Goal: Transaction & Acquisition: Purchase product/service

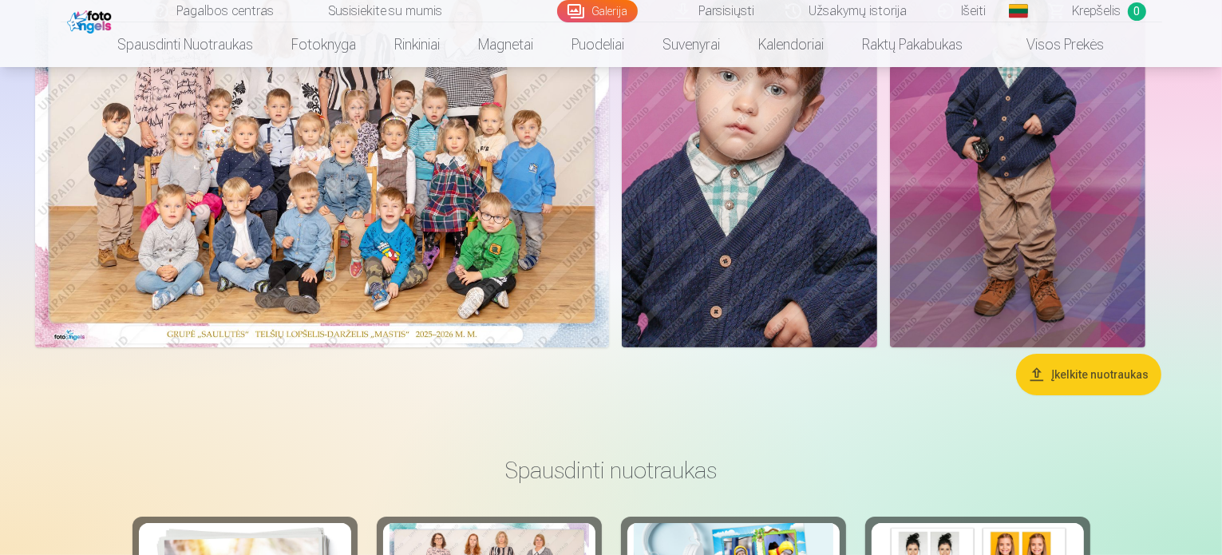
scroll to position [212, 0]
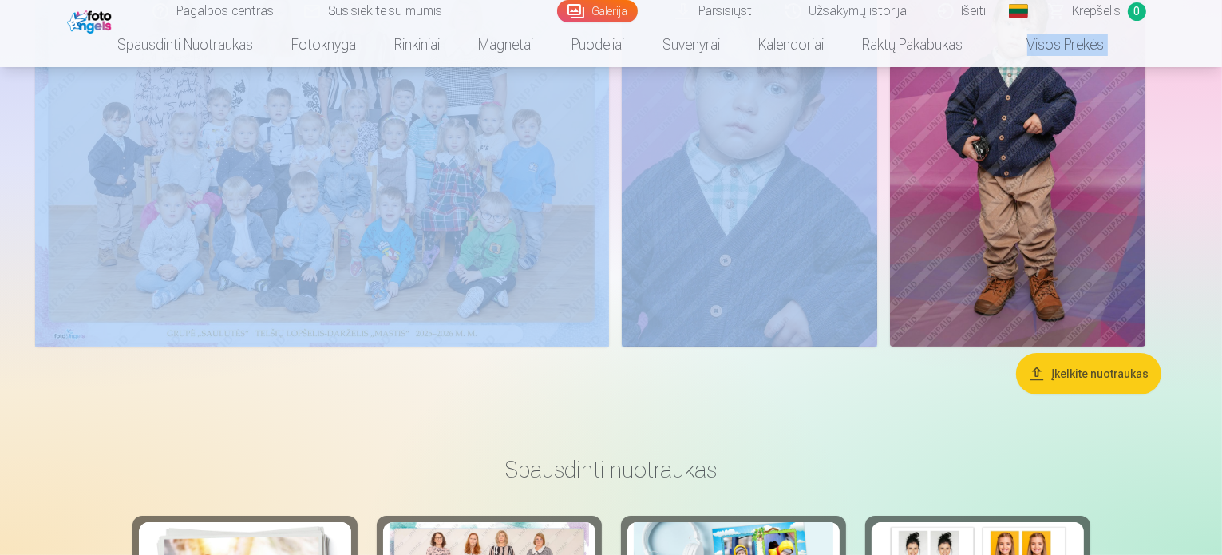
drag, startPoint x: 1220, startPoint y: 50, endPoint x: 1225, endPoint y: 89, distance: 39.5
click at [1222, 89] on html "Pagalbos centras Susisiekite su mumis Galerija Parsisiųsti Užsakymų istorija Iš…" at bounding box center [611, 65] width 1222 height 555
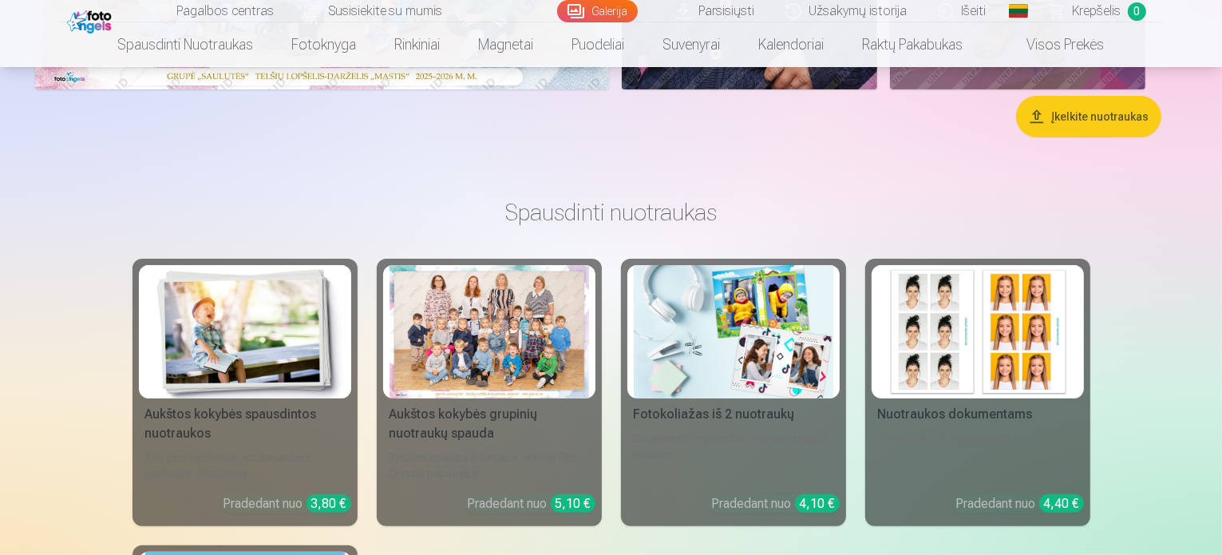
scroll to position [659, 0]
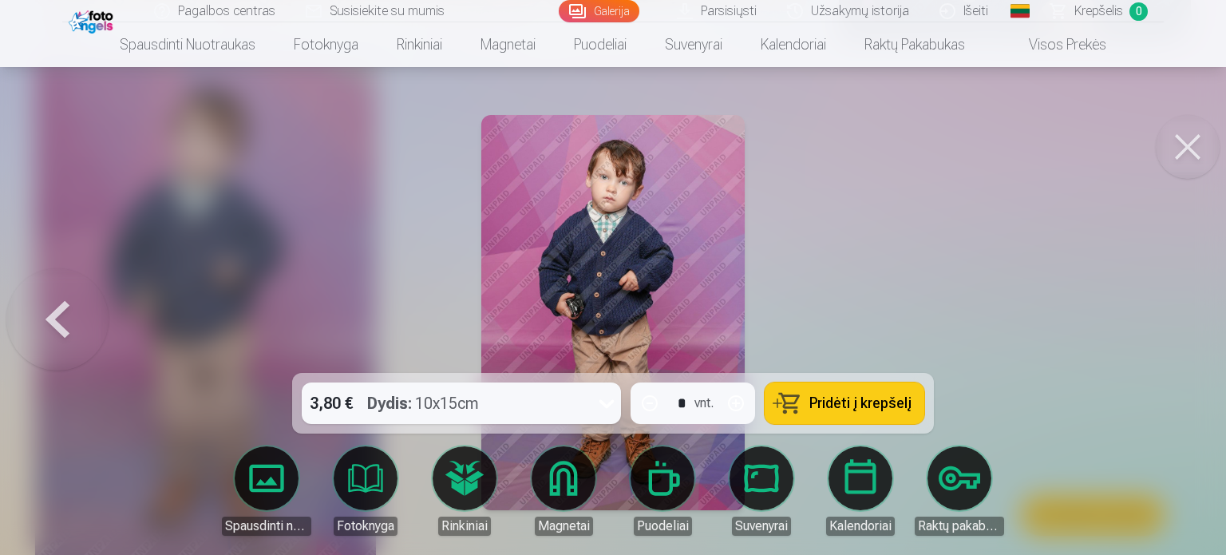
click at [736, 398] on button "button" at bounding box center [736, 403] width 38 height 38
click at [823, 401] on span "Pridėti į krepšelį" at bounding box center [861, 403] width 102 height 14
type input "*"
click at [1191, 133] on button at bounding box center [1188, 147] width 64 height 64
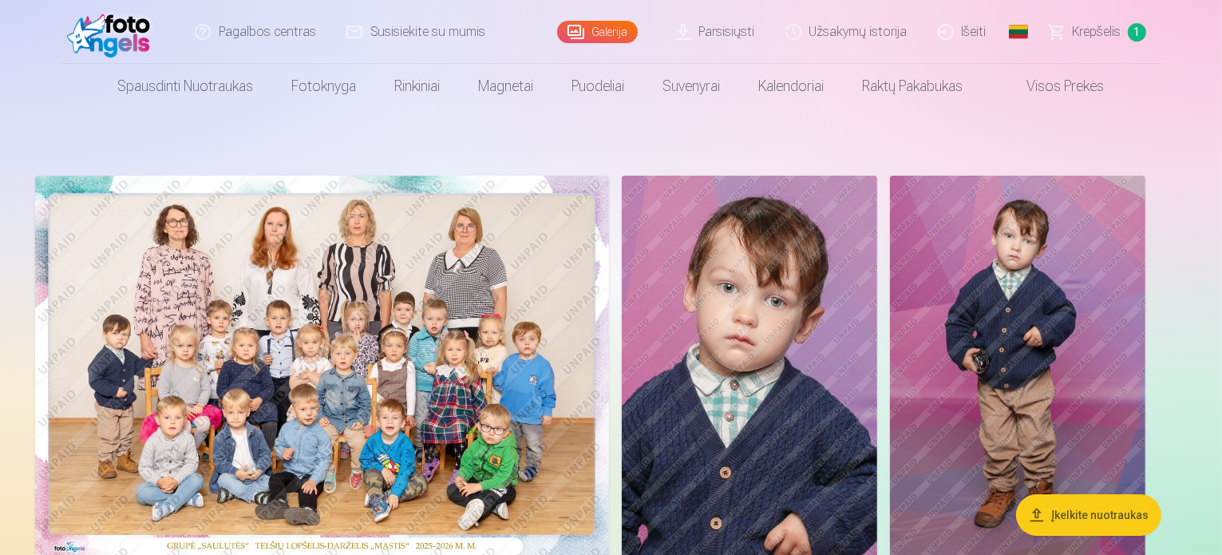
click at [877, 285] on img at bounding box center [749, 367] width 255 height 383
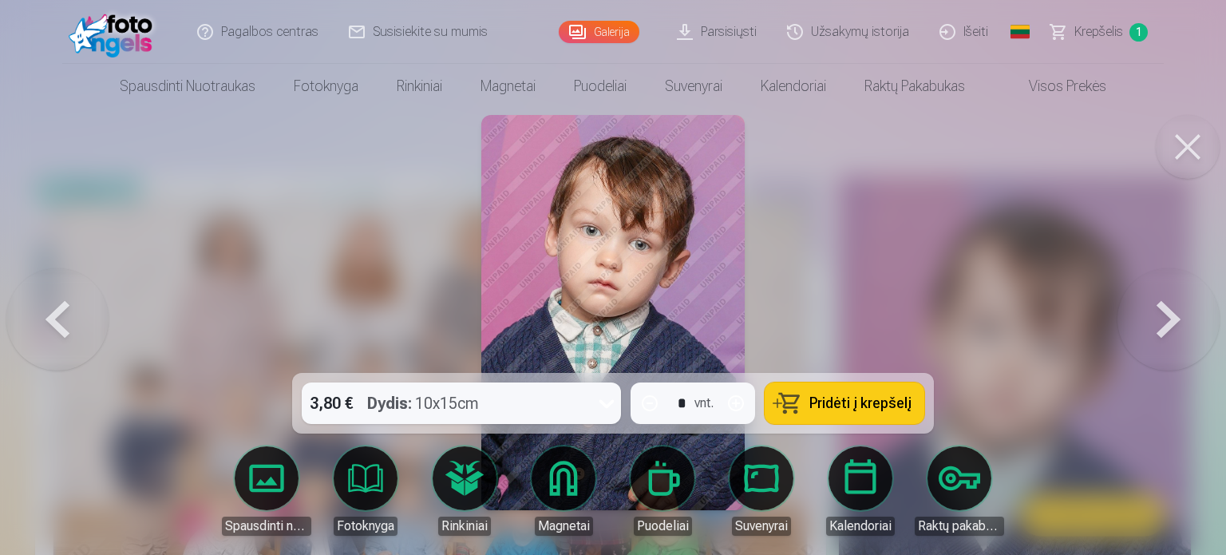
click at [859, 398] on span "Pridėti į krepšelį" at bounding box center [861, 403] width 102 height 14
click at [1174, 328] on button at bounding box center [1169, 312] width 102 height 89
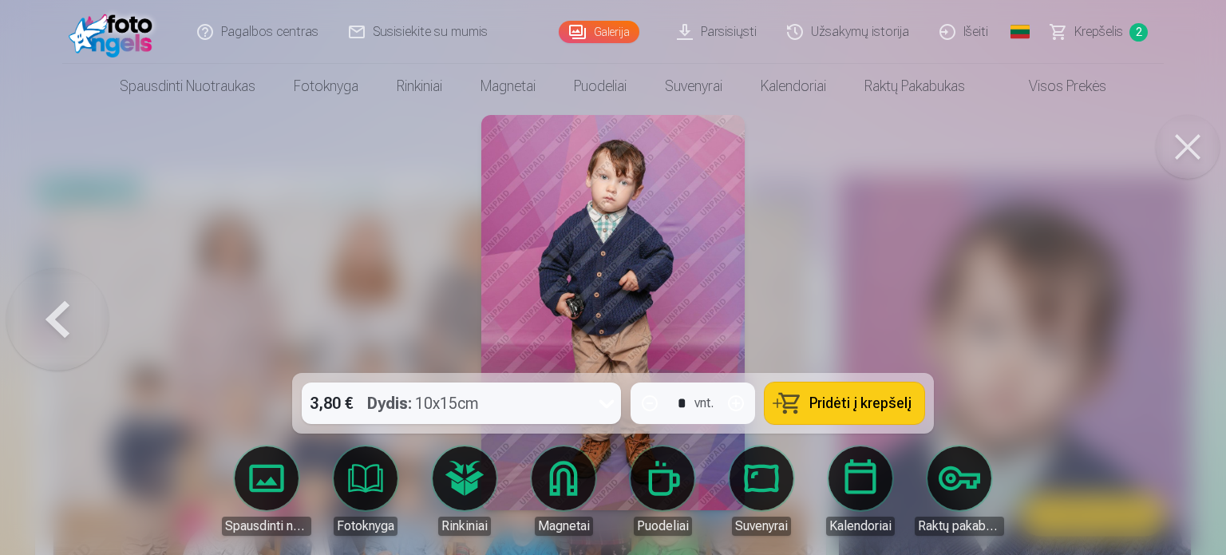
click at [1174, 328] on div at bounding box center [613, 277] width 1226 height 555
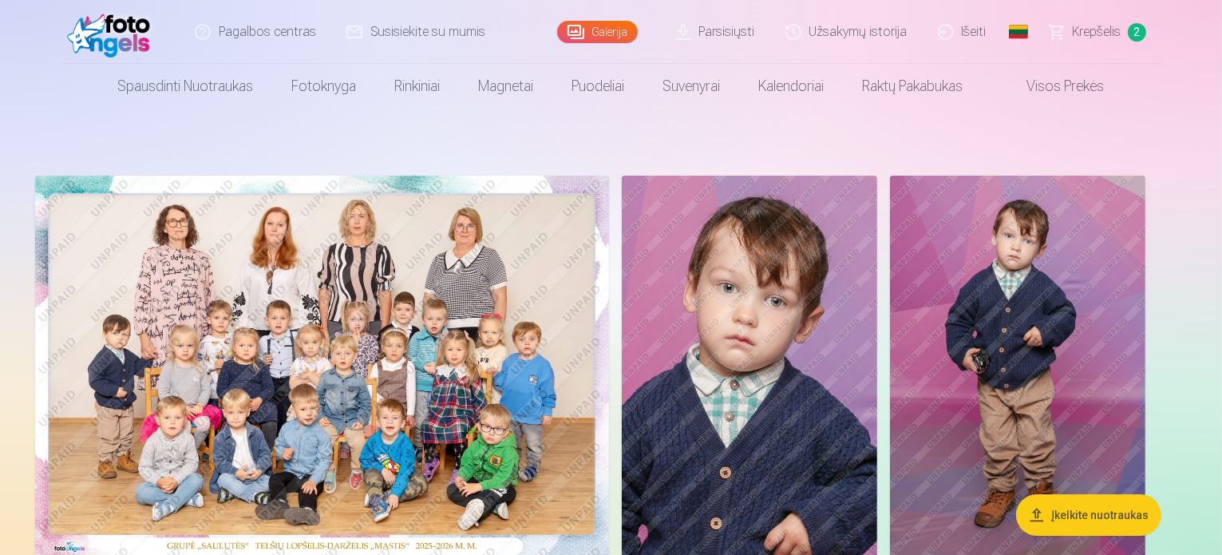
click at [531, 408] on img at bounding box center [322, 367] width 574 height 383
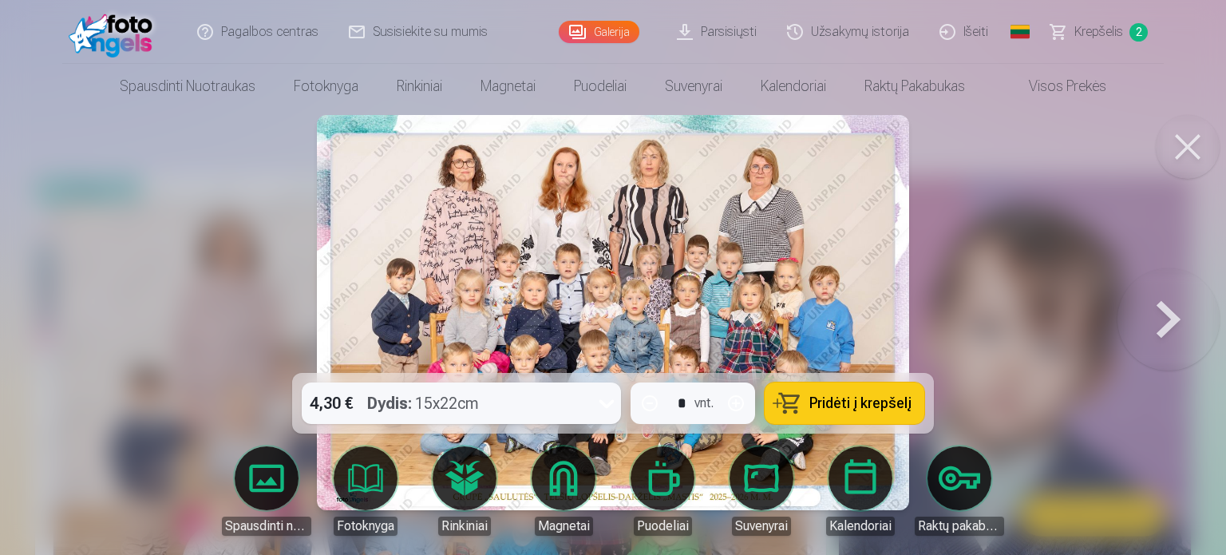
click at [830, 408] on span "Pridėti į krepšelį" at bounding box center [861, 403] width 102 height 14
click at [1067, 156] on div at bounding box center [613, 277] width 1226 height 555
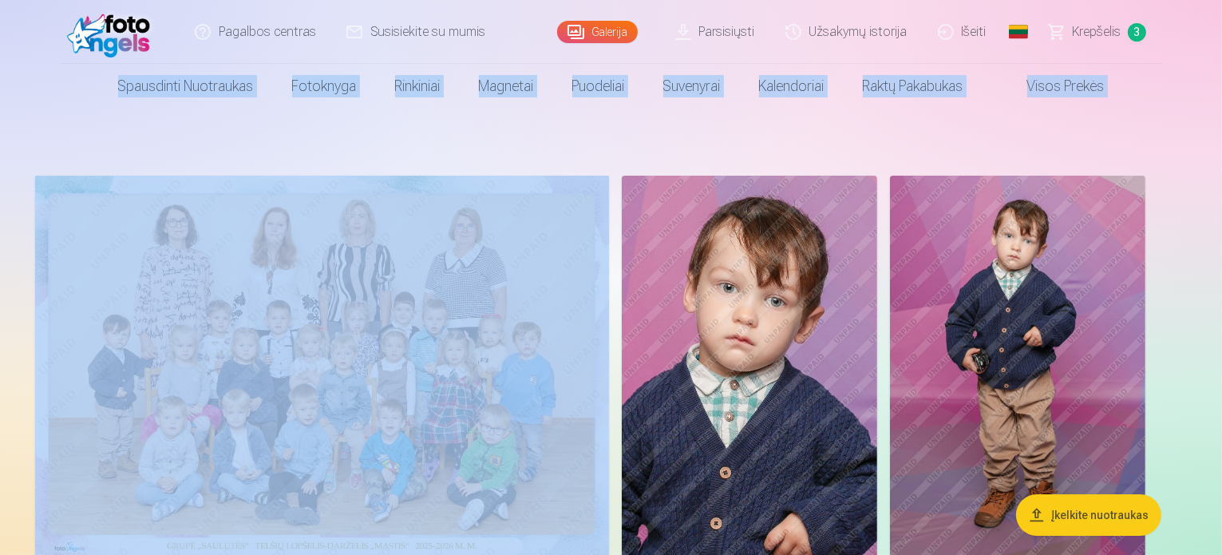
drag, startPoint x: 1222, startPoint y: 25, endPoint x: 1225, endPoint y: 97, distance: 72.8
click at [1222, 97] on html "Pagalbos centras Susisiekite su mumis Galerija Parsisiųsti Užsakymų istorija Iš…" at bounding box center [611, 277] width 1222 height 555
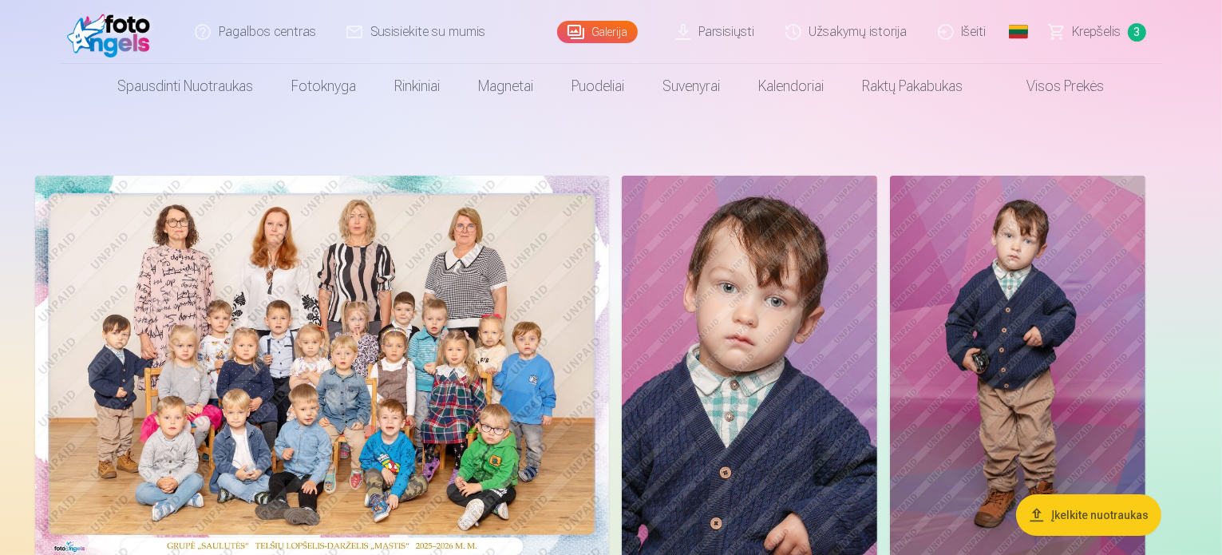
click at [1185, 143] on main "Įkelkite nuotraukas" at bounding box center [611, 388] width 1210 height 559
click at [1107, 28] on span "Krepšelis" at bounding box center [1097, 31] width 49 height 19
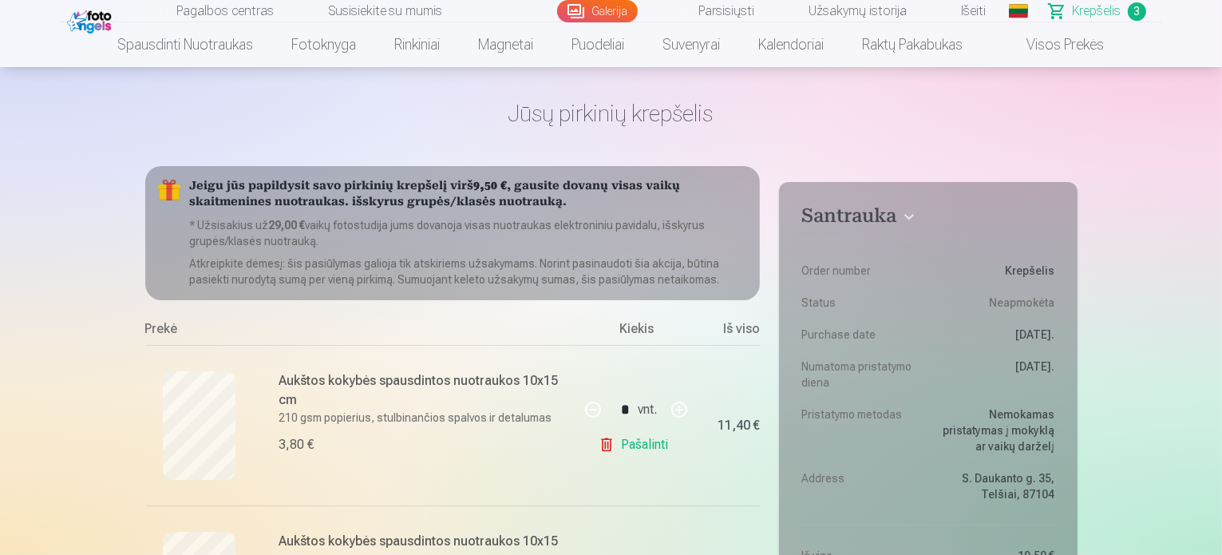
scroll to position [80, 0]
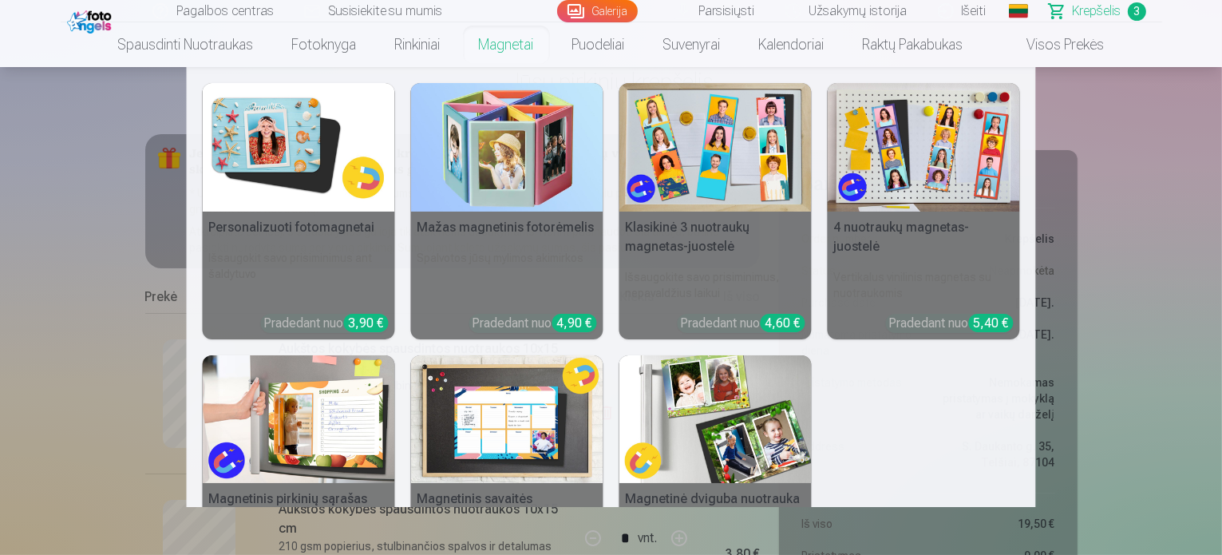
click at [176, 382] on nav "Personalizuoti fotomagnetai Išsaugokit savo prisiminimus ant šaldytuvo Pradedan…" at bounding box center [611, 287] width 1222 height 440
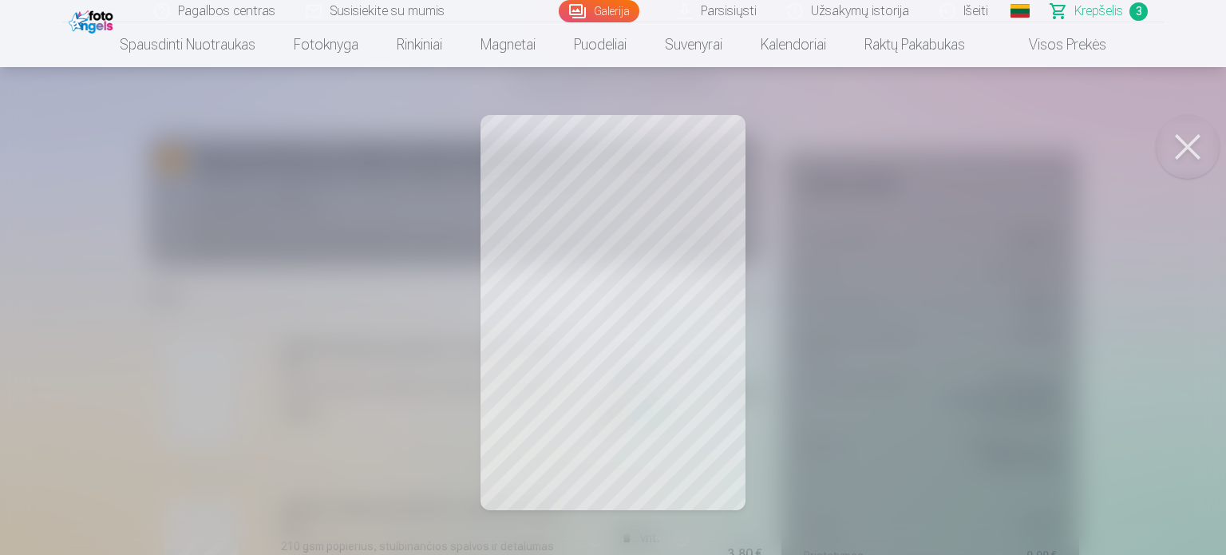
click at [400, 338] on div at bounding box center [613, 277] width 1226 height 555
click at [608, 249] on div at bounding box center [613, 277] width 1226 height 555
click at [223, 395] on div at bounding box center [613, 277] width 1226 height 555
click at [1191, 152] on button at bounding box center [1188, 147] width 64 height 64
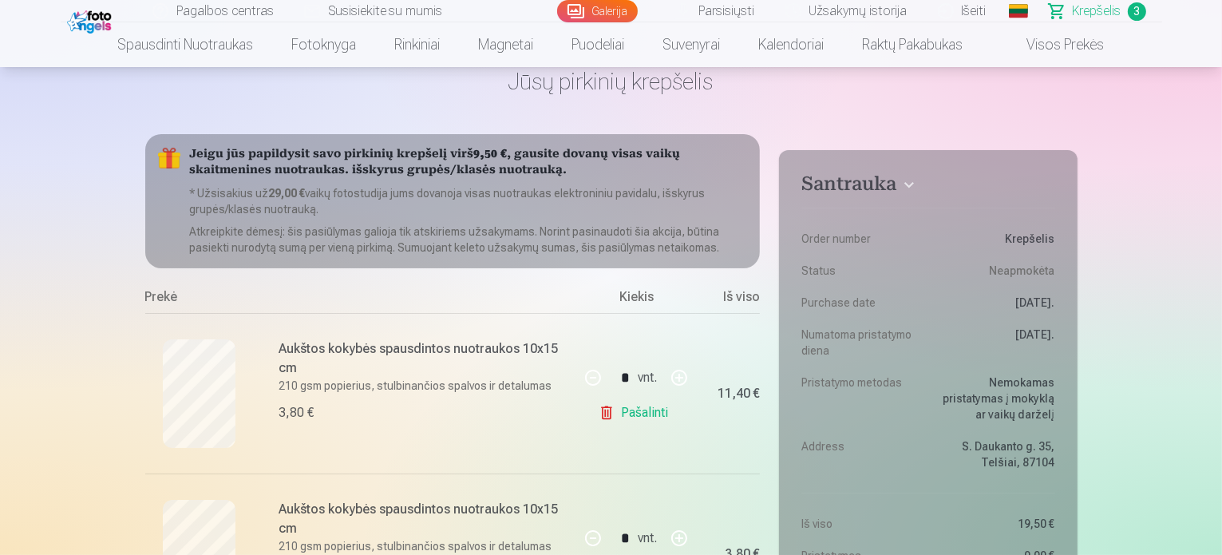
drag, startPoint x: 1220, startPoint y: 22, endPoint x: 1225, endPoint y: 57, distance: 35.6
click at [1222, 57] on html "Pagalbos centras Susisiekite su mumis Galerija Parsisiųsti Užsakymų istorija Iš…" at bounding box center [611, 197] width 1222 height 555
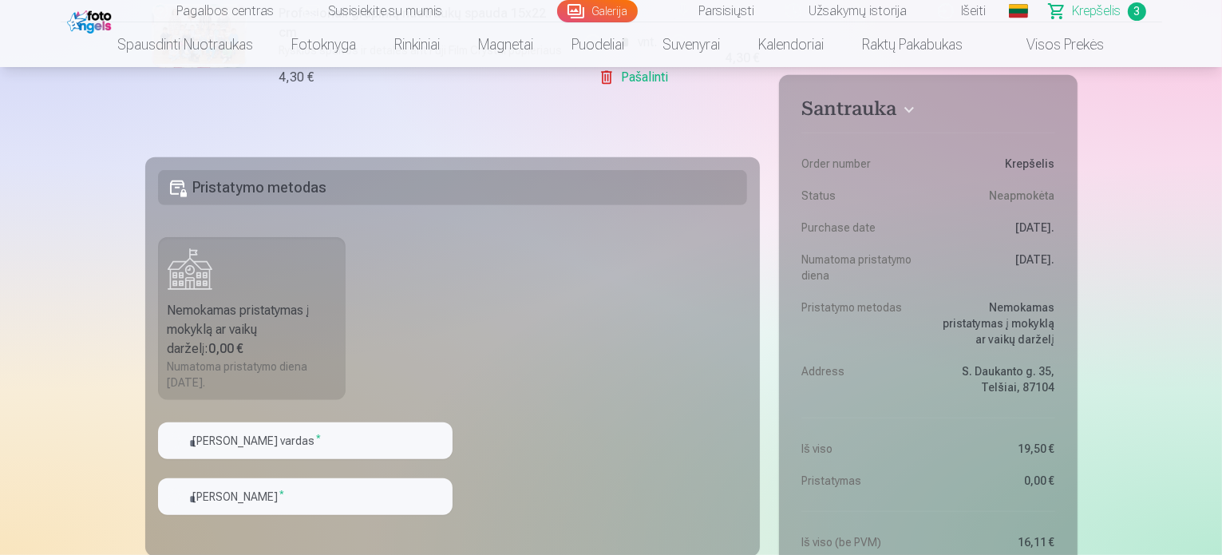
scroll to position [776, 0]
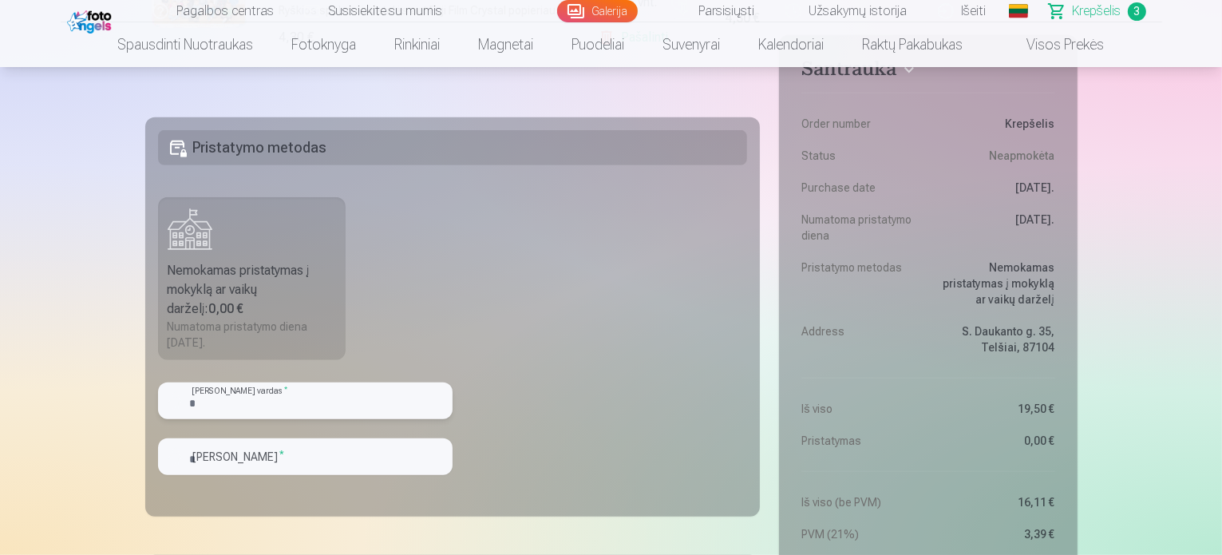
click at [281, 408] on input "text" at bounding box center [305, 400] width 295 height 37
type input "******"
click at [276, 462] on input "text" at bounding box center [305, 456] width 295 height 37
type input "******"
click at [346, 280] on fieldset "Pristatymo metodas Nemokamas pristatymas į mokyklą ar vaikų darželį : 0,00 € Nu…" at bounding box center [453, 316] width 616 height 399
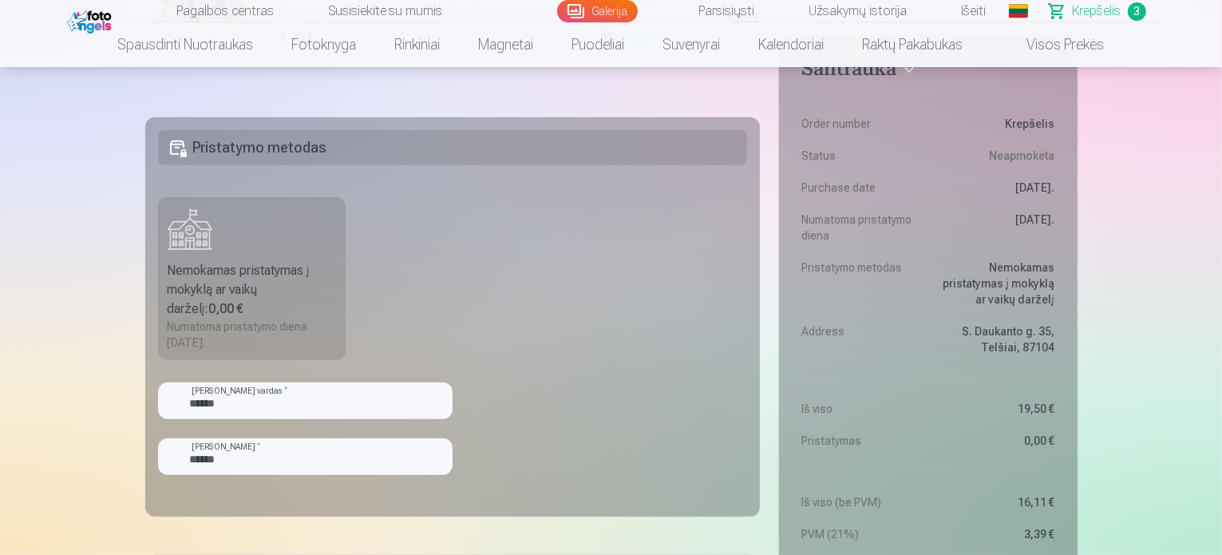
click at [311, 271] on div "Nemokamas pristatymas į mokyklą ar vaikų darželį : 0,00 €" at bounding box center [252, 289] width 169 height 57
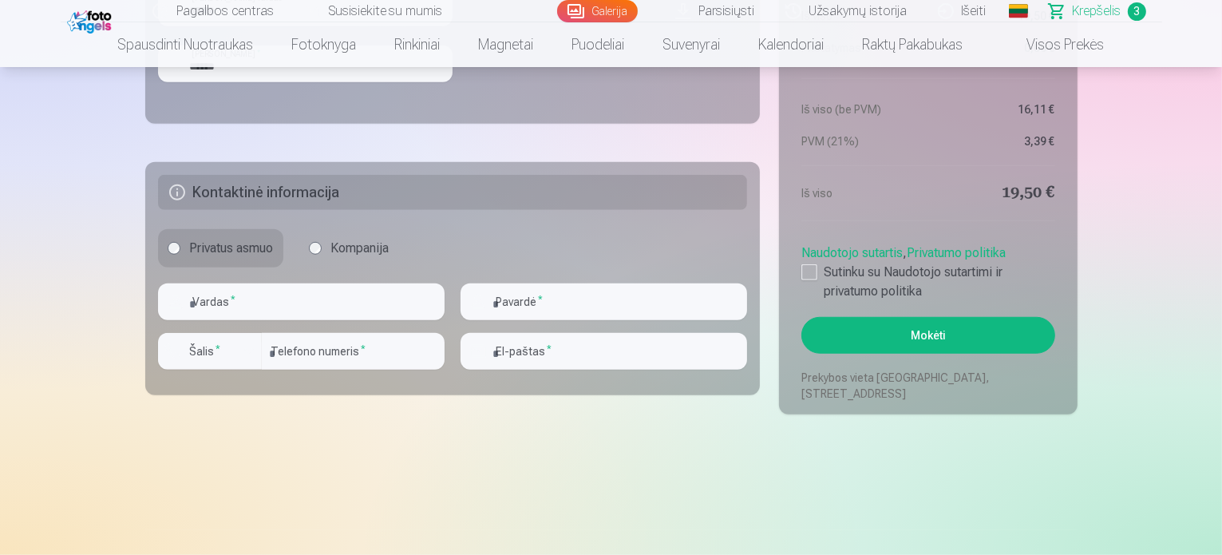
scroll to position [1185, 0]
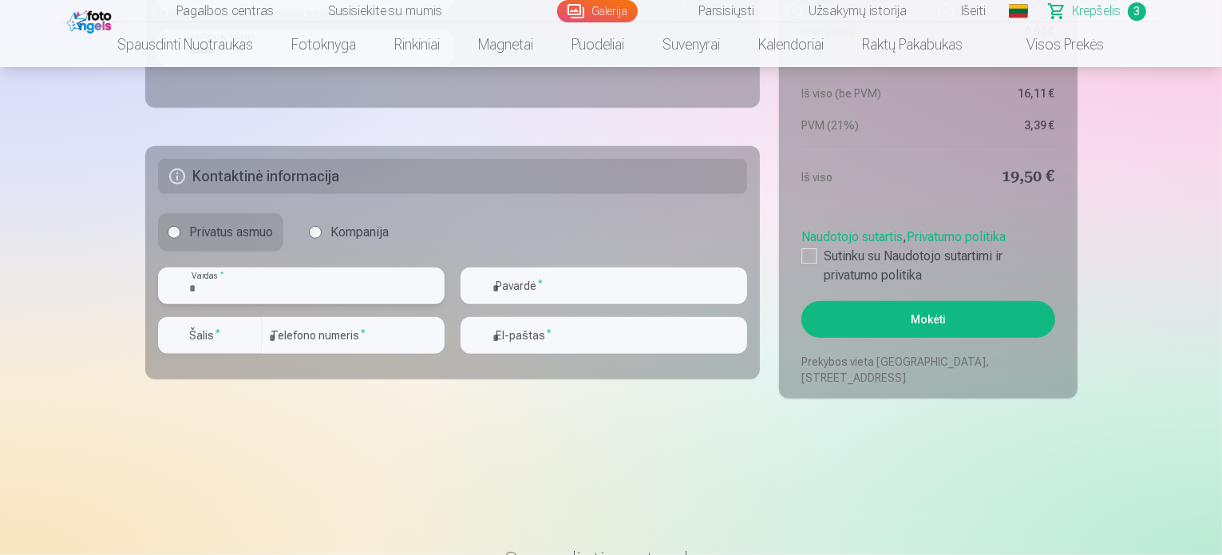
click at [275, 294] on input "text" at bounding box center [301, 285] width 287 height 37
type input "******"
click at [556, 295] on input "text" at bounding box center [604, 285] width 287 height 37
type input "********"
click at [350, 331] on input "number" at bounding box center [353, 335] width 183 height 37
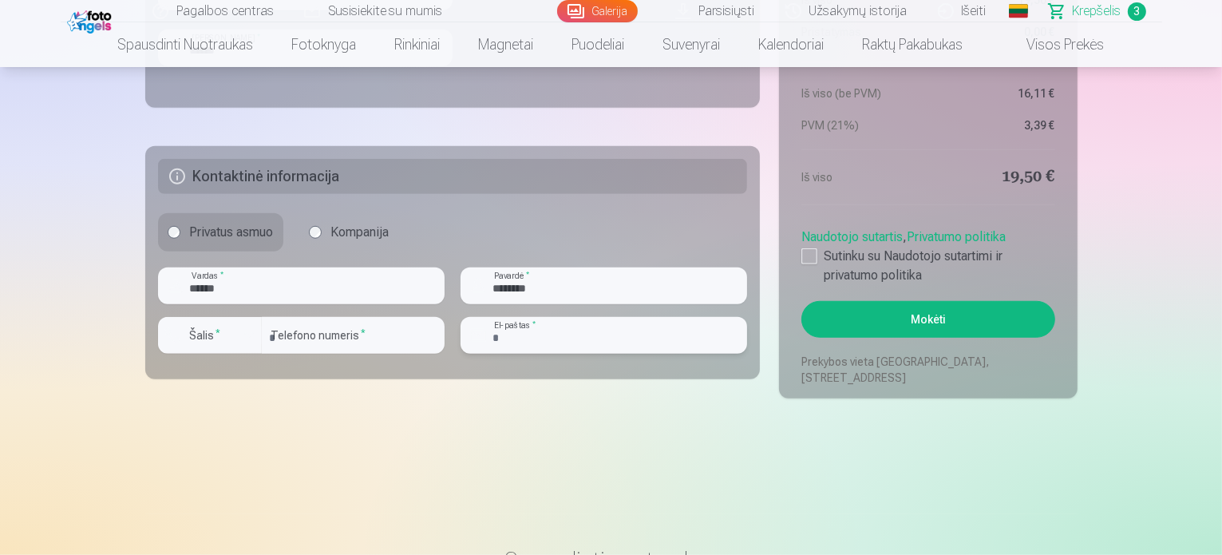
click at [562, 335] on input "email" at bounding box center [604, 335] width 287 height 37
type input "**********"
click at [810, 256] on div at bounding box center [810, 256] width 16 height 16
click at [896, 319] on button "Mokėti" at bounding box center [928, 319] width 253 height 37
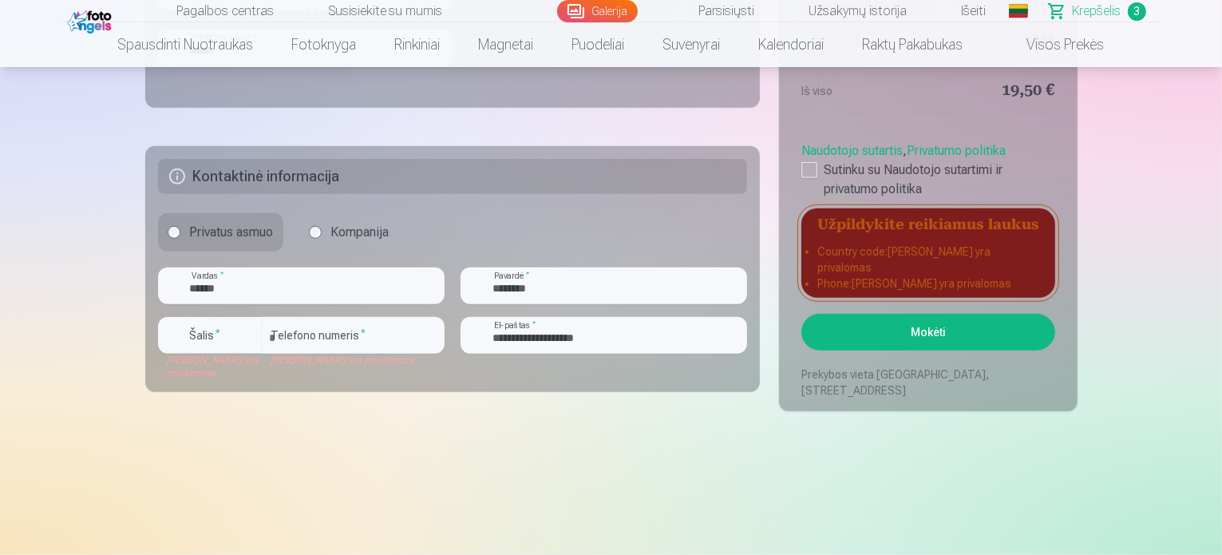
drag, startPoint x: 1220, startPoint y: 117, endPoint x: 1225, endPoint y: 82, distance: 35.6
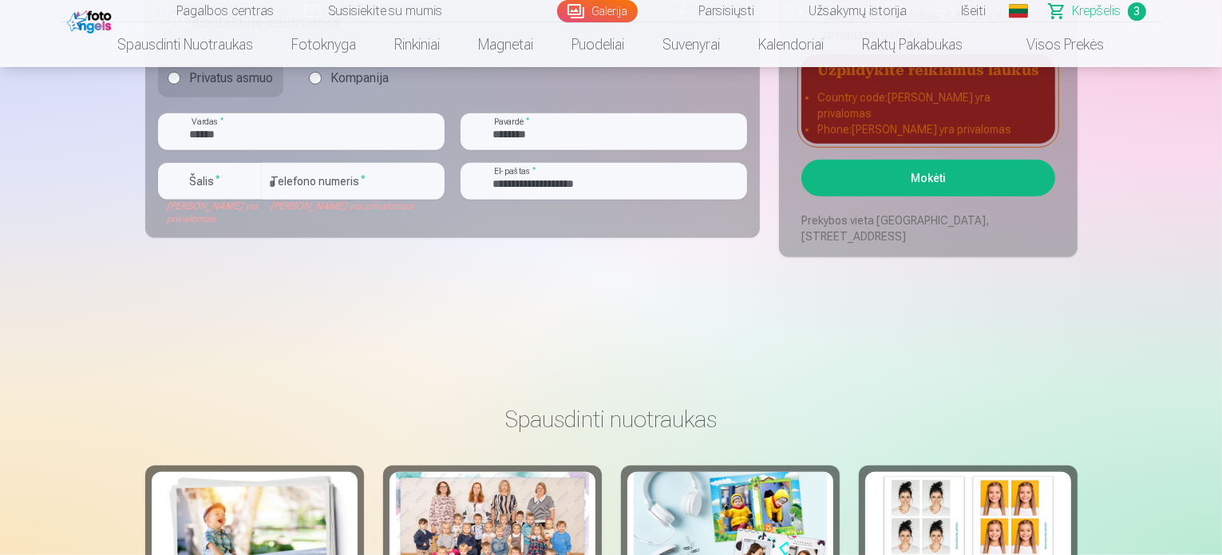
scroll to position [1324, 0]
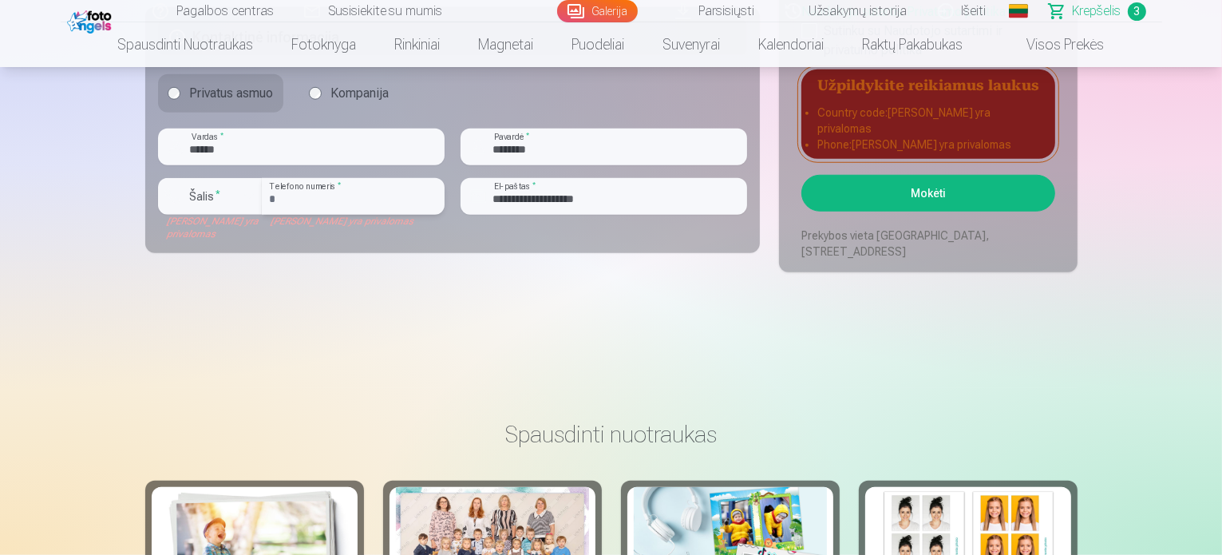
click at [316, 200] on input "number" at bounding box center [353, 196] width 183 height 37
click at [318, 199] on input "number" at bounding box center [353, 196] width 183 height 37
click at [330, 202] on input "*" at bounding box center [353, 196] width 183 height 37
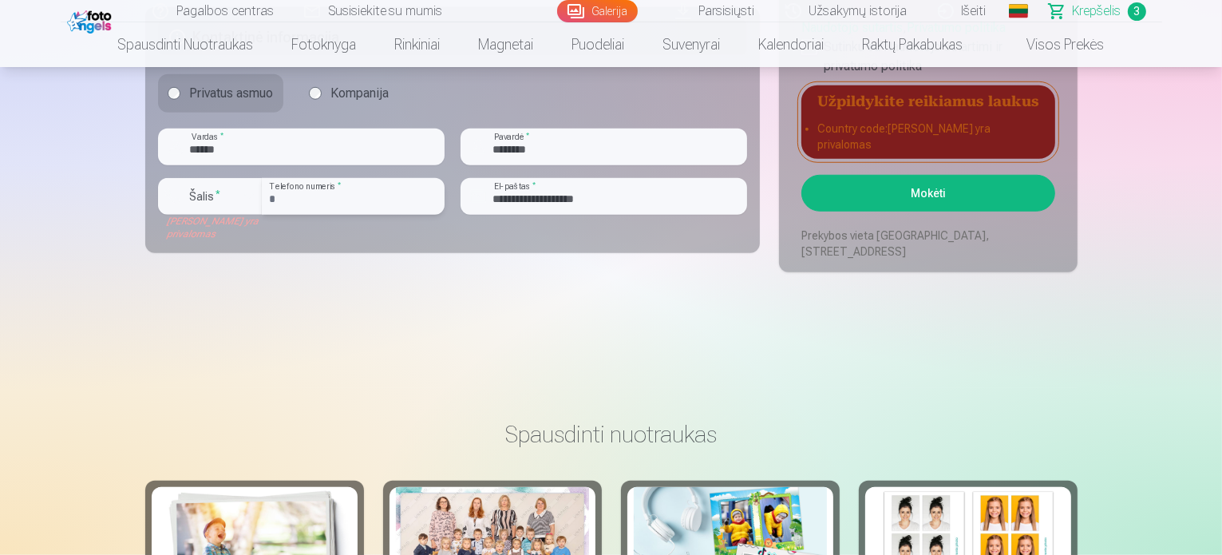
type input "*********"
click at [963, 192] on button "Mokėti" at bounding box center [928, 193] width 253 height 37
click at [931, 188] on button "Mokėti" at bounding box center [928, 193] width 253 height 37
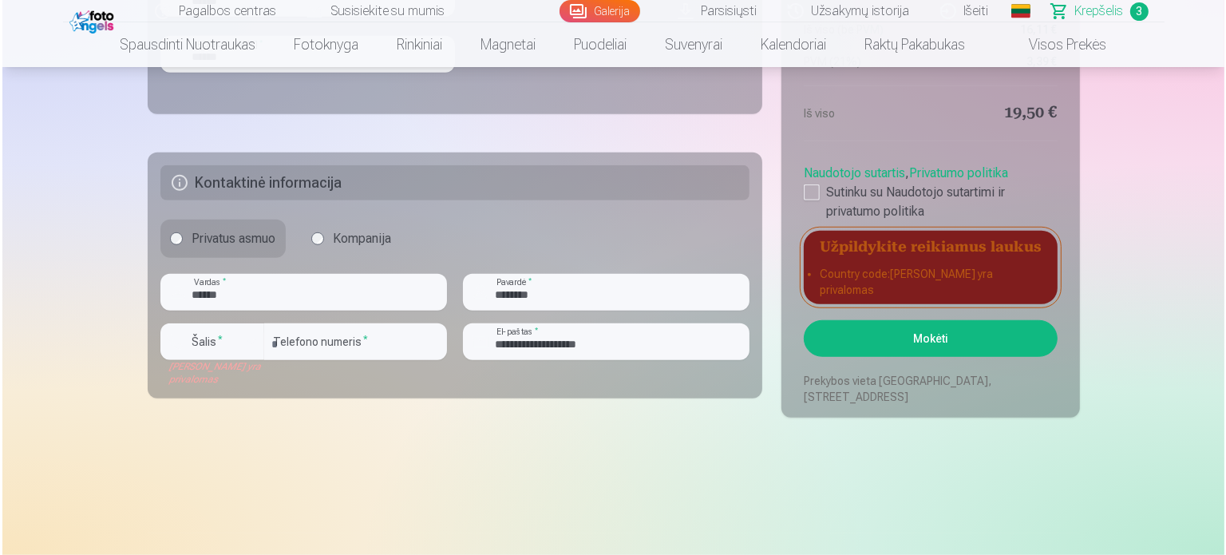
scroll to position [1187, 0]
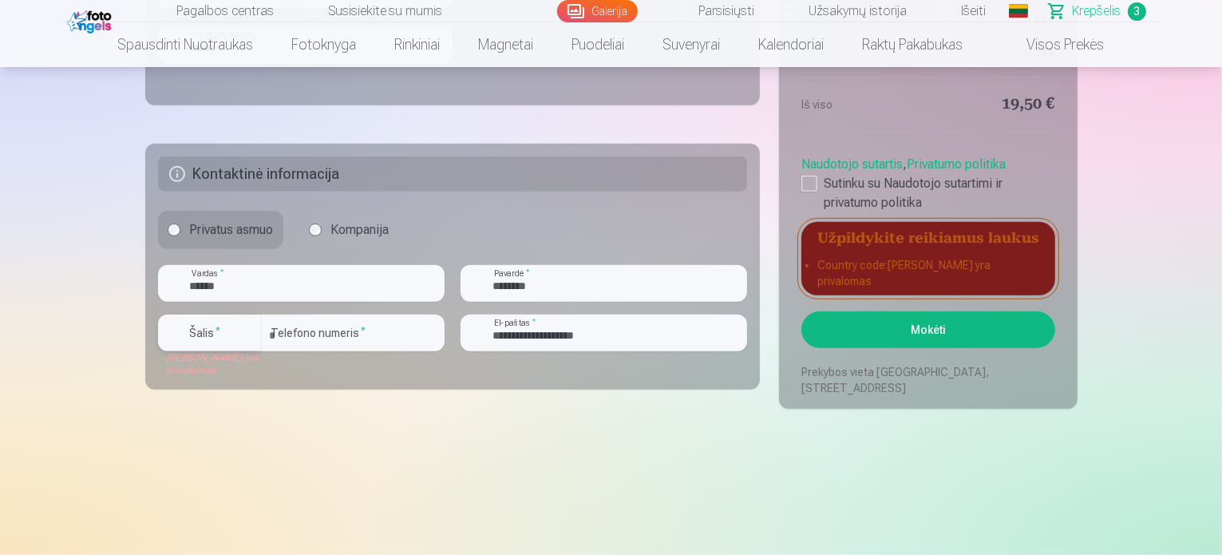
click at [247, 331] on div "button" at bounding box center [249, 332] width 19 height 19
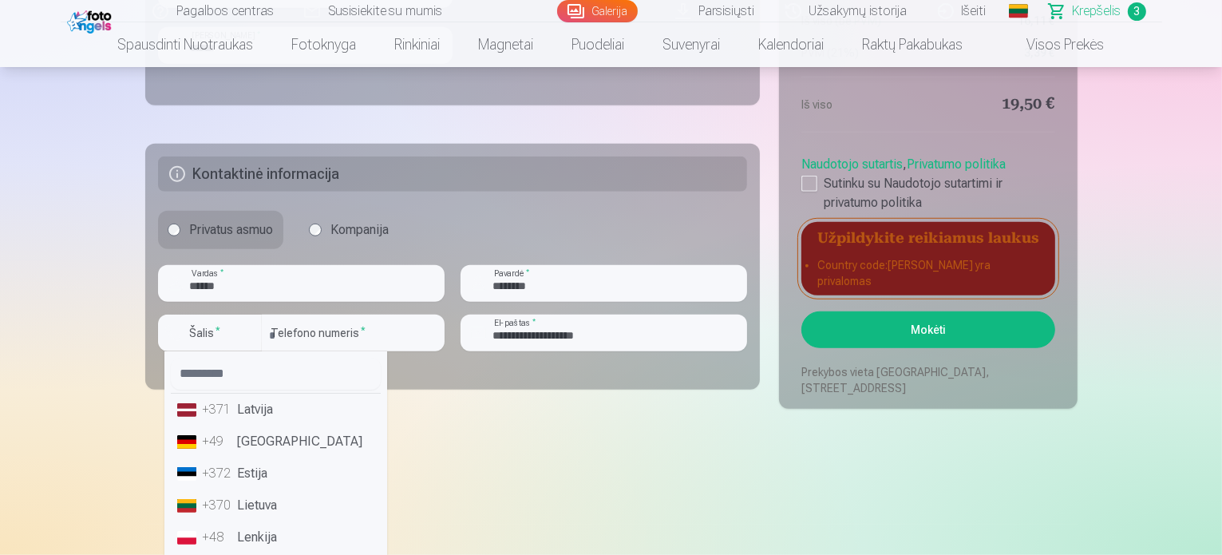
click at [287, 509] on li "+370 Lietuva" at bounding box center [276, 505] width 210 height 32
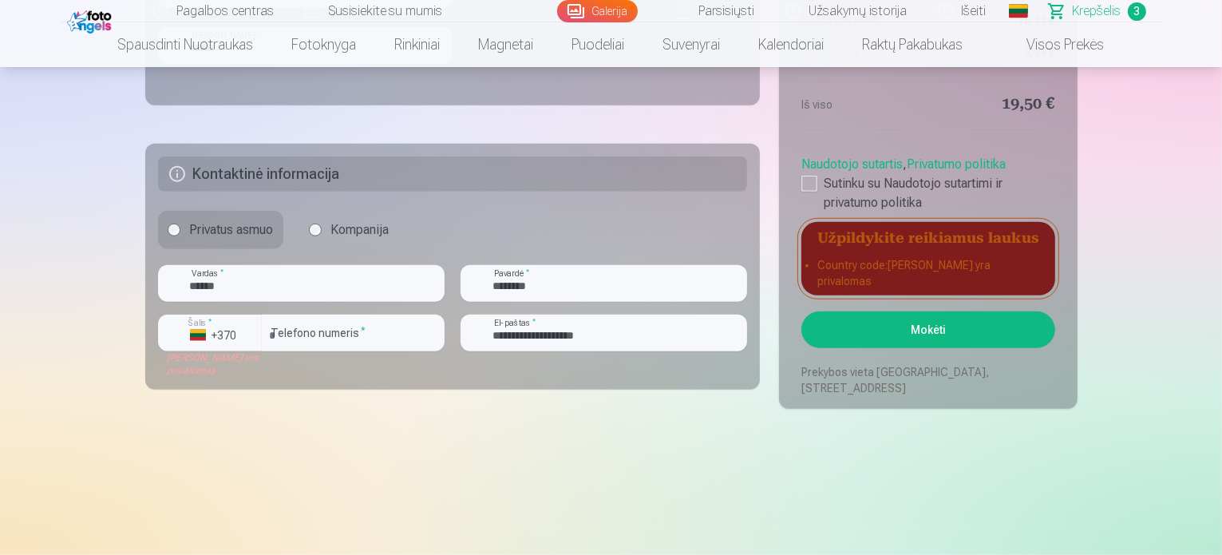
click at [965, 339] on button "Mokėti" at bounding box center [928, 329] width 253 height 37
